Goal: Task Accomplishment & Management: Use online tool/utility

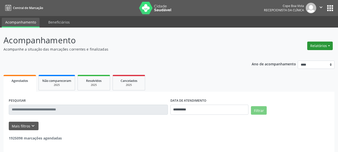
click at [323, 49] on button "Relatórios" at bounding box center [320, 46] width 26 height 9
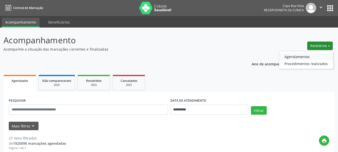
click at [316, 56] on link "Agendamentos" at bounding box center [306, 56] width 54 height 7
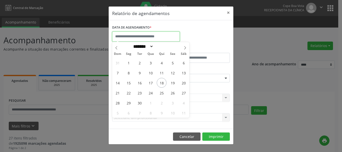
click at [168, 33] on input "text" at bounding box center [146, 37] width 68 height 10
click at [170, 85] on span "19" at bounding box center [173, 83] width 10 height 10
type input "**********"
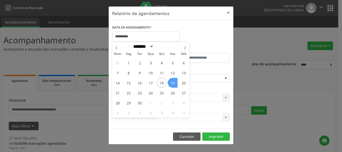
click at [170, 84] on span "19" at bounding box center [173, 83] width 10 height 10
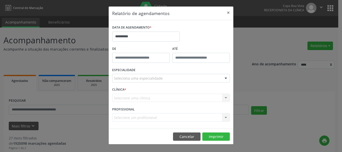
click at [163, 76] on div "Seleciona uma especialidade" at bounding box center [171, 78] width 118 height 9
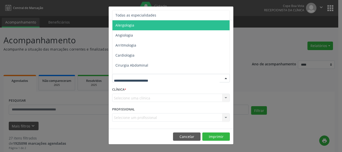
click at [156, 21] on span "Alergologia" at bounding box center [171, 25] width 118 height 10
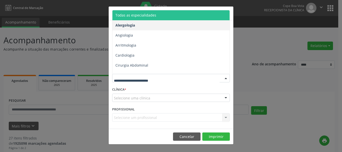
click at [163, 14] on span "Todas as especialidades" at bounding box center [171, 15] width 118 height 10
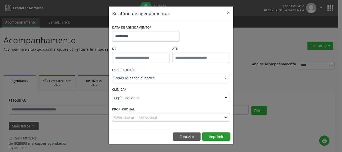
click at [212, 137] on button "Imprimir" at bounding box center [216, 136] width 28 height 9
